Goal: Find specific page/section: Find specific page/section

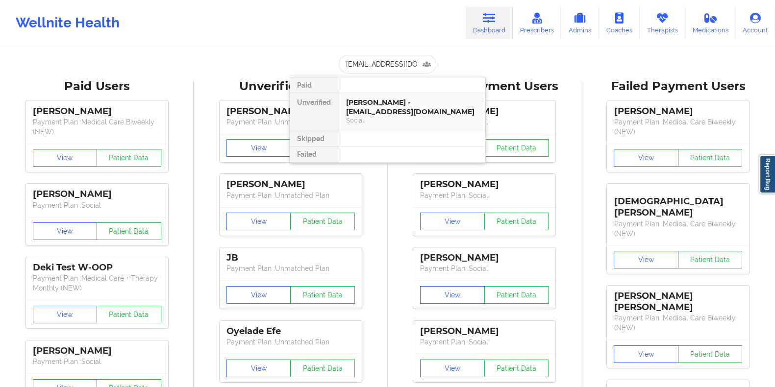
click at [374, 104] on div "[PERSON_NAME] - [EMAIL_ADDRESS][DOMAIN_NAME]" at bounding box center [411, 107] width 131 height 18
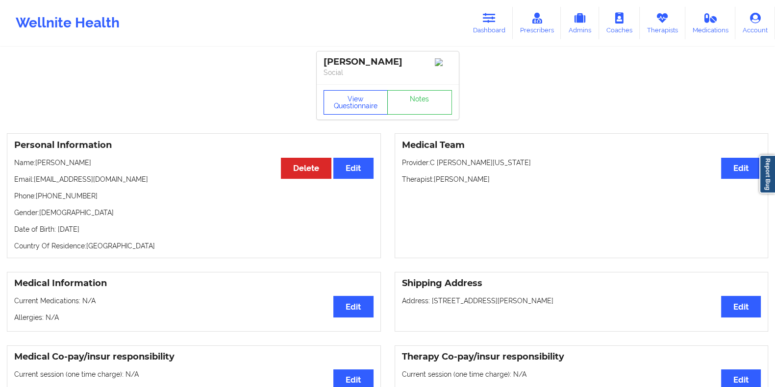
click at [365, 101] on button "View Questionnaire" at bounding box center [356, 102] width 65 height 25
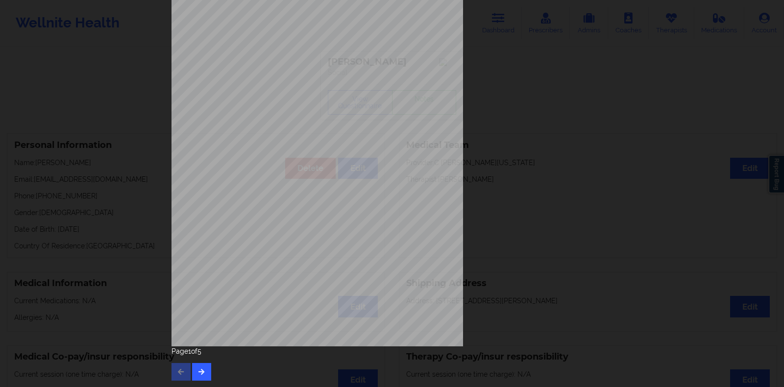
scroll to position [80, 0]
click at [195, 367] on button "button" at bounding box center [201, 372] width 19 height 18
click at [198, 370] on icon "button" at bounding box center [202, 371] width 8 height 6
click at [200, 374] on icon "button" at bounding box center [202, 371] width 8 height 6
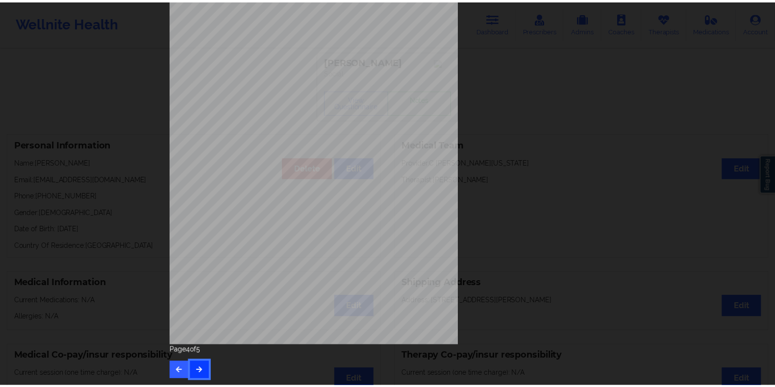
scroll to position [0, 0]
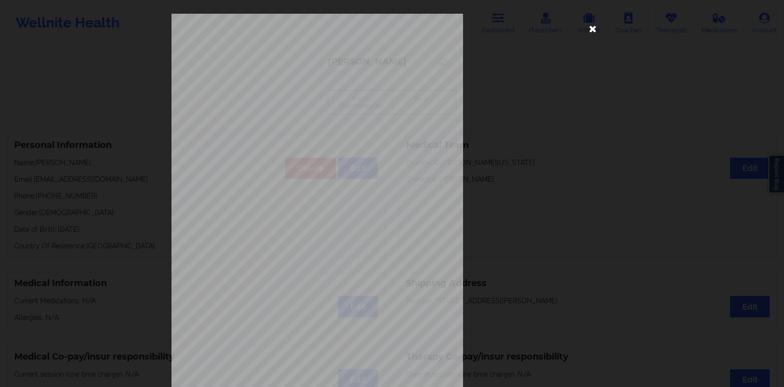
click at [592, 28] on icon at bounding box center [593, 29] width 16 height 16
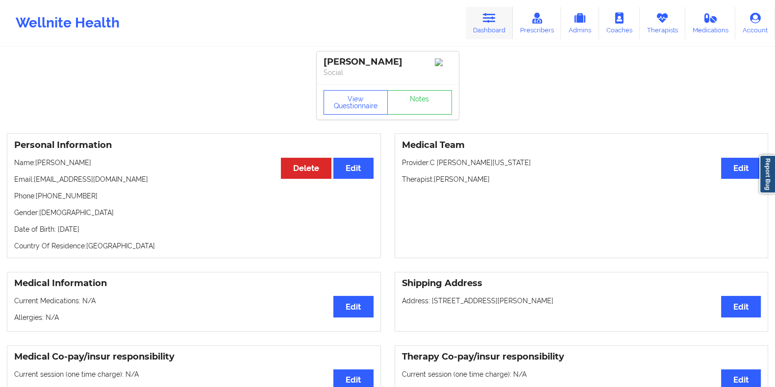
click at [488, 16] on icon at bounding box center [489, 18] width 13 height 11
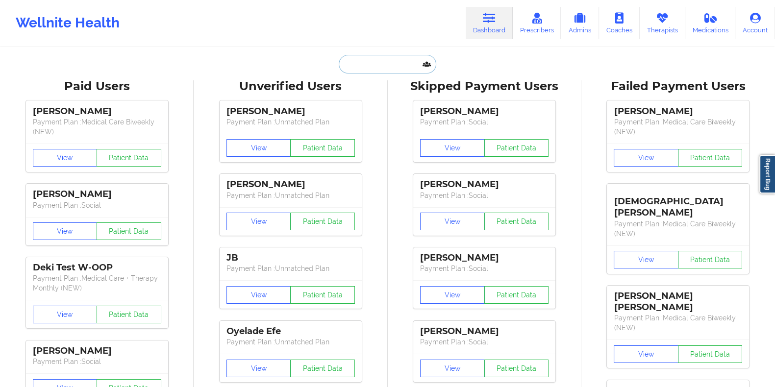
click at [395, 69] on input "text" at bounding box center [387, 64] width 97 height 19
paste input "[EMAIL_ADDRESS][DOMAIN_NAME]"
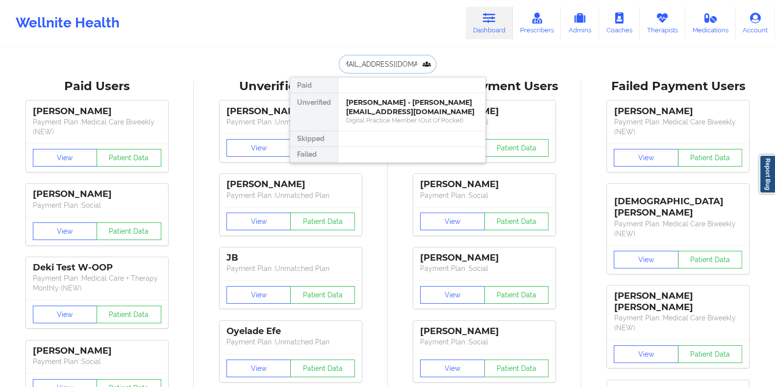
type input "[EMAIL_ADDRESS][DOMAIN_NAME]"
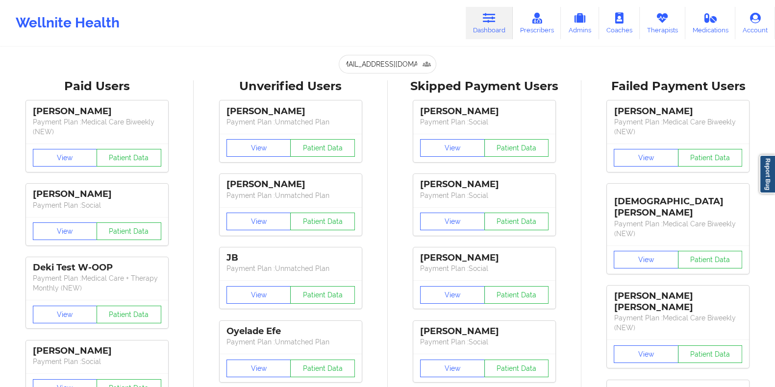
scroll to position [0, 0]
